Goal: Find specific page/section: Find specific page/section

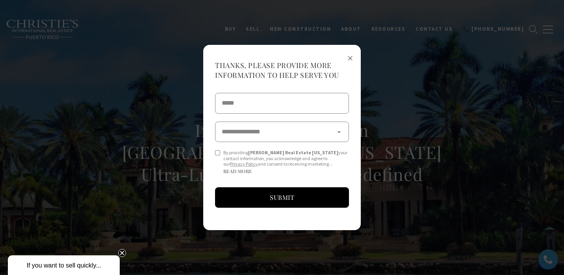
click at [348, 59] on span "×" at bounding box center [350, 57] width 6 height 15
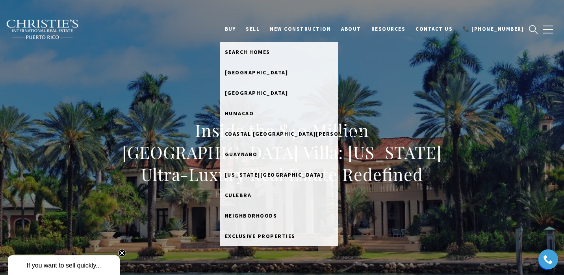
click at [241, 26] on link "BUY" at bounding box center [230, 29] width 21 height 15
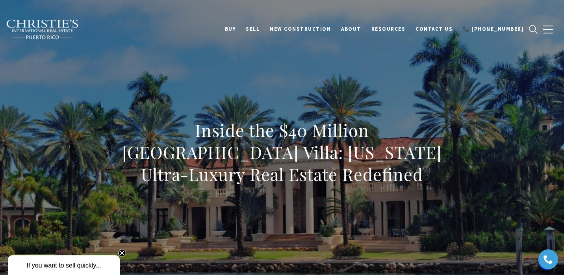
click at [241, 27] on link "BUY" at bounding box center [230, 29] width 21 height 15
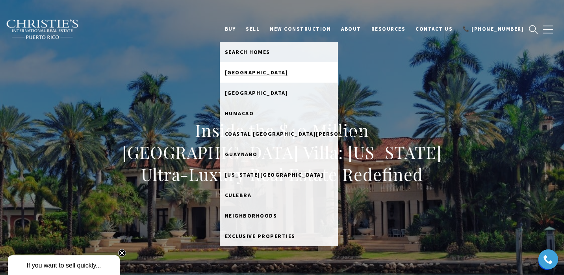
click at [261, 73] on span "[GEOGRAPHIC_DATA]" at bounding box center [256, 72] width 63 height 7
click at [269, 72] on span "[GEOGRAPHIC_DATA]" at bounding box center [256, 72] width 63 height 7
